Goal: Task Accomplishment & Management: Manage account settings

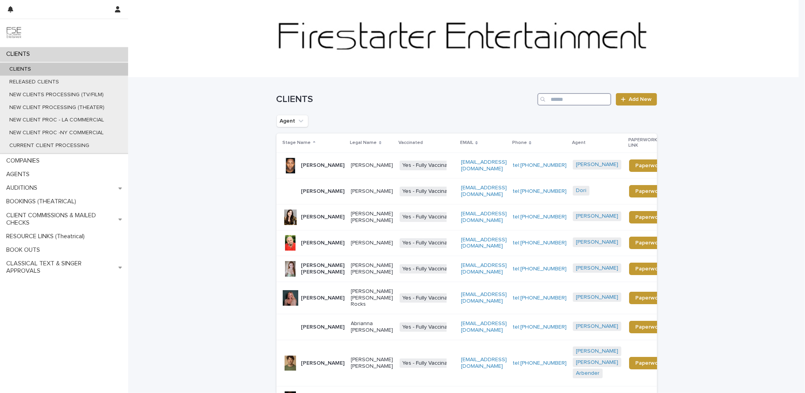
click at [598, 99] on input "Search" at bounding box center [574, 99] width 74 height 12
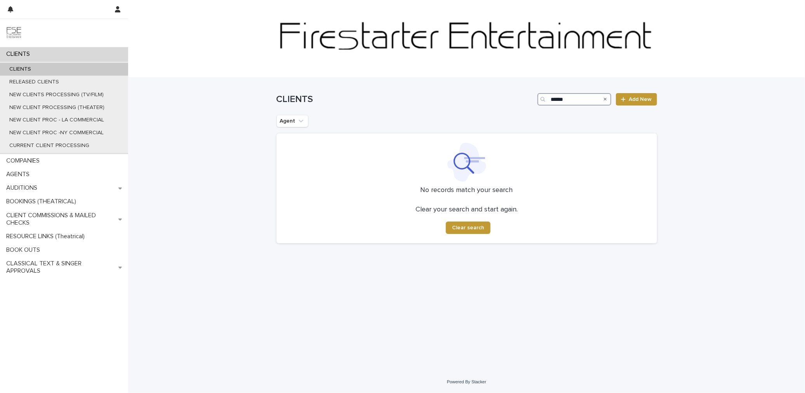
type input "******"
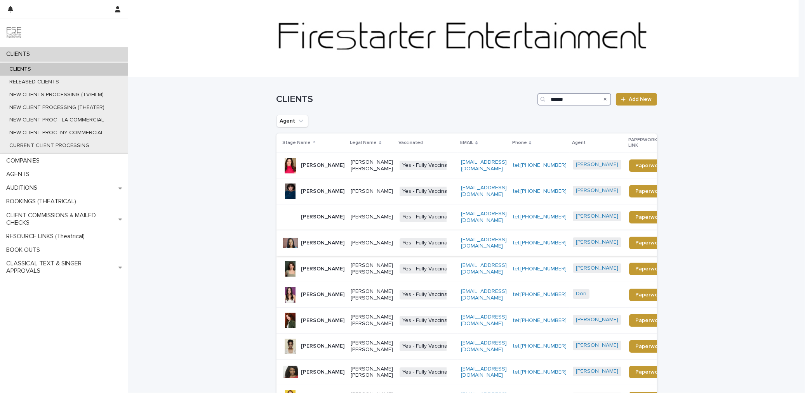
scroll to position [106, 0]
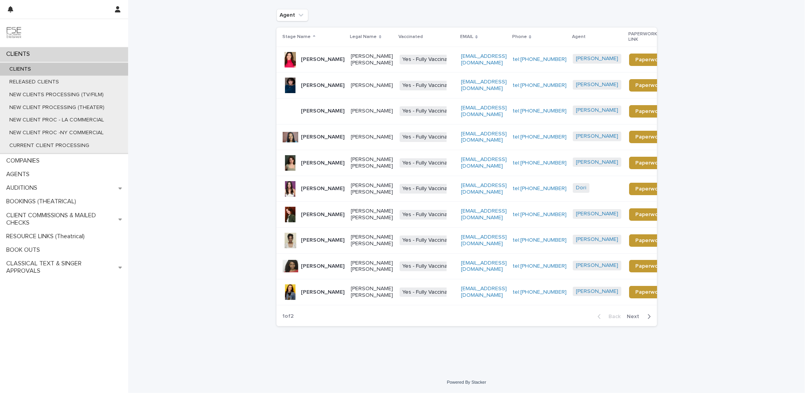
click at [636, 319] on span "Next" at bounding box center [635, 316] width 17 height 5
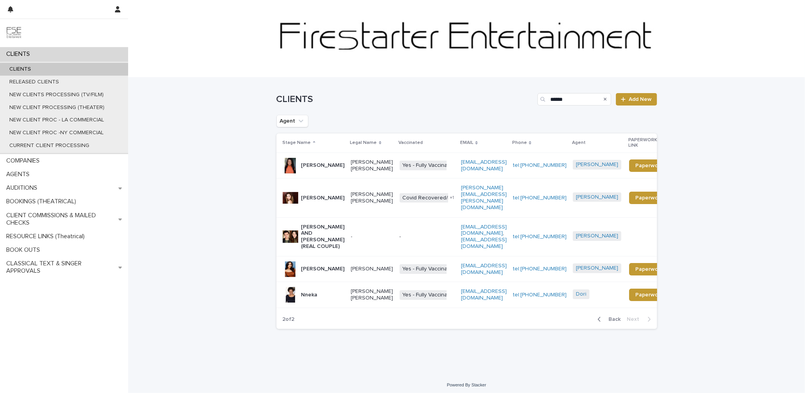
click at [605, 317] on span "Back" at bounding box center [612, 319] width 17 height 5
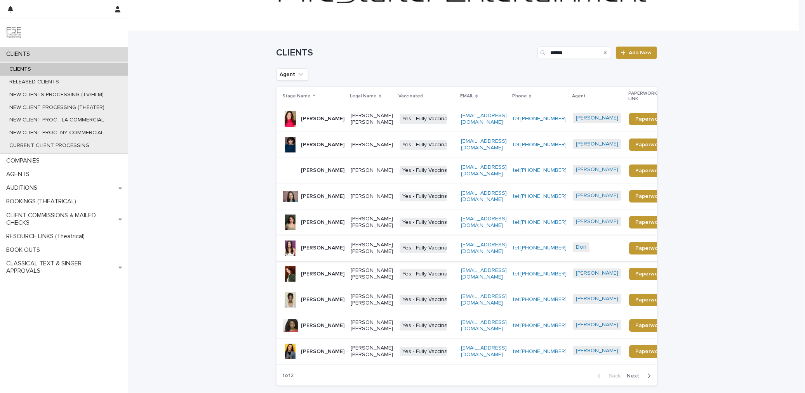
scroll to position [106, 0]
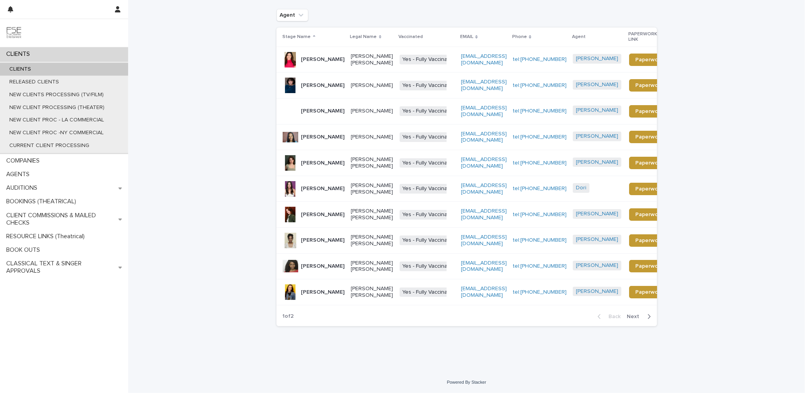
click at [326, 240] on p "Ashley Jenkins" at bounding box center [322, 240] width 43 height 7
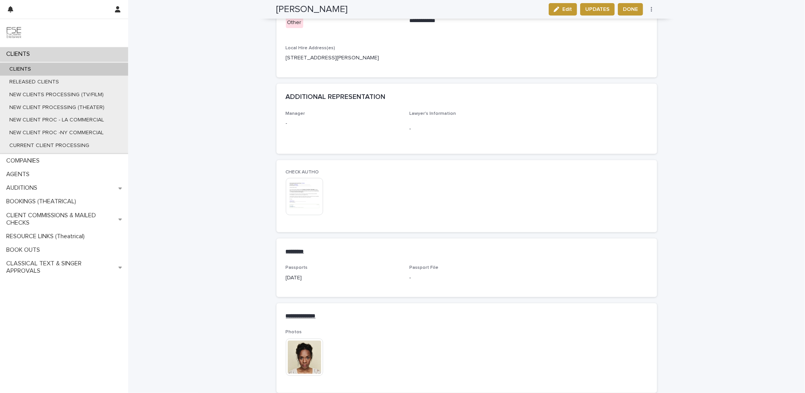
scroll to position [697, 0]
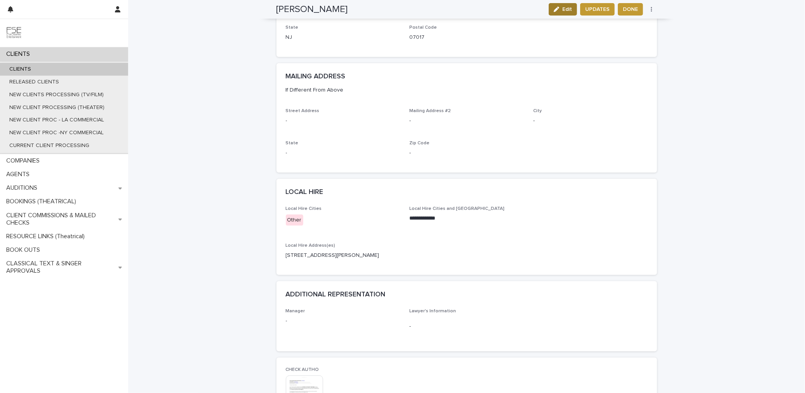
click at [562, 10] on span "Edit" at bounding box center [567, 9] width 10 height 5
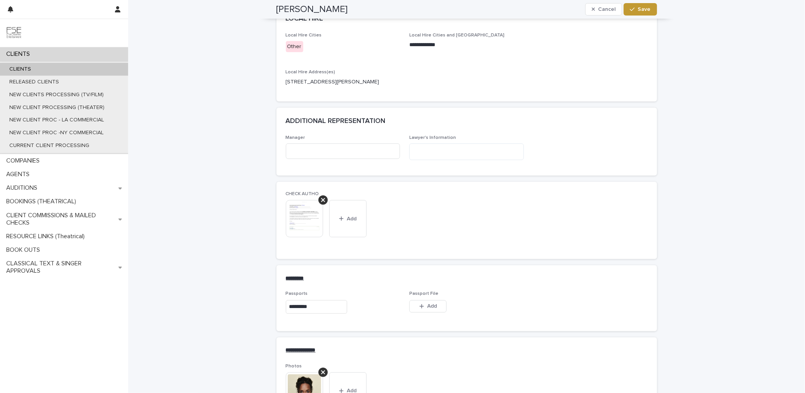
scroll to position [1339, 0]
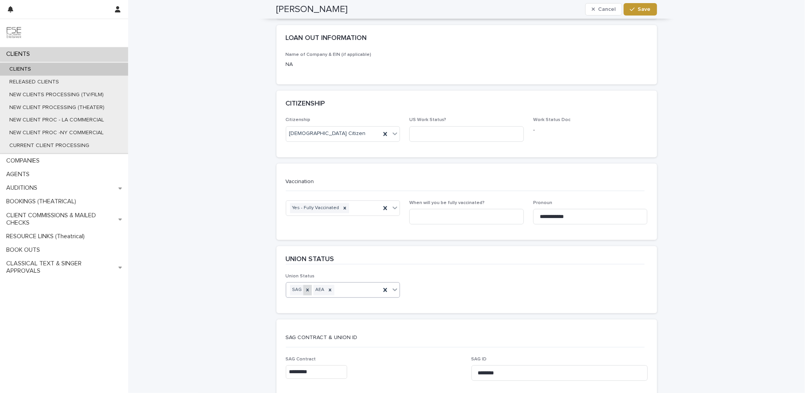
click at [305, 287] on icon at bounding box center [307, 289] width 5 height 5
click at [361, 283] on div "AEA" at bounding box center [333, 290] width 95 height 14
click at [311, 309] on div "SAG-Eligible" at bounding box center [340, 313] width 114 height 14
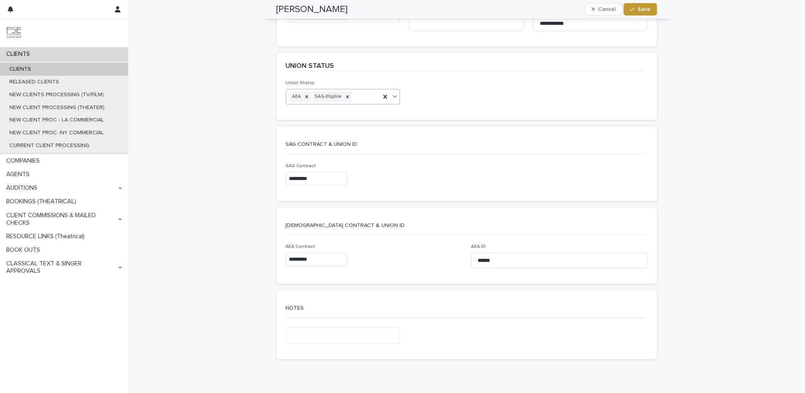
click at [618, 16] on div "Ashley Jenkins Cancel Save" at bounding box center [466, 9] width 380 height 19
click at [627, 13] on button "Save" at bounding box center [639, 9] width 33 height 12
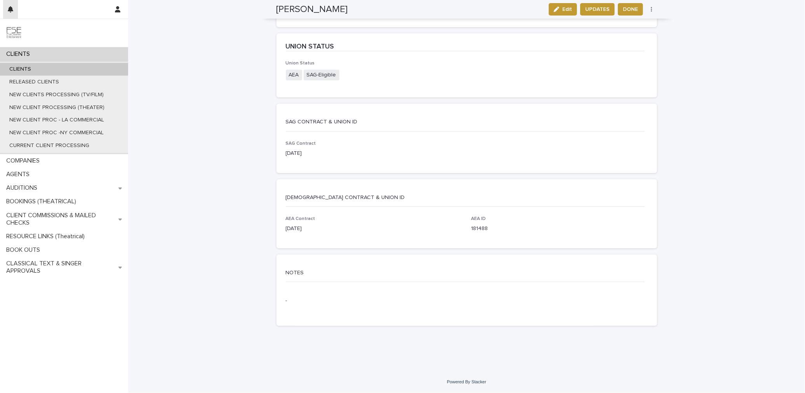
scroll to position [1433, 0]
